Goal: Register for event/course

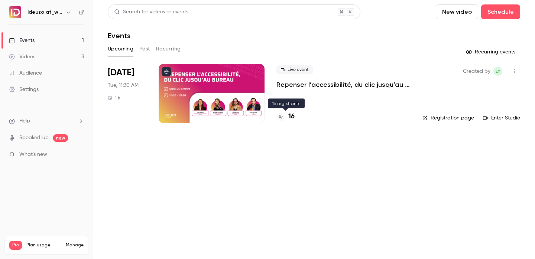
click at [291, 117] on h4 "16" at bounding box center [291, 117] width 6 height 10
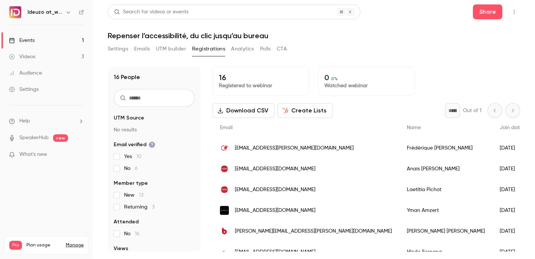
click at [45, 36] on link "Events 1" at bounding box center [46, 40] width 93 height 16
